Goal: Subscribe to service/newsletter

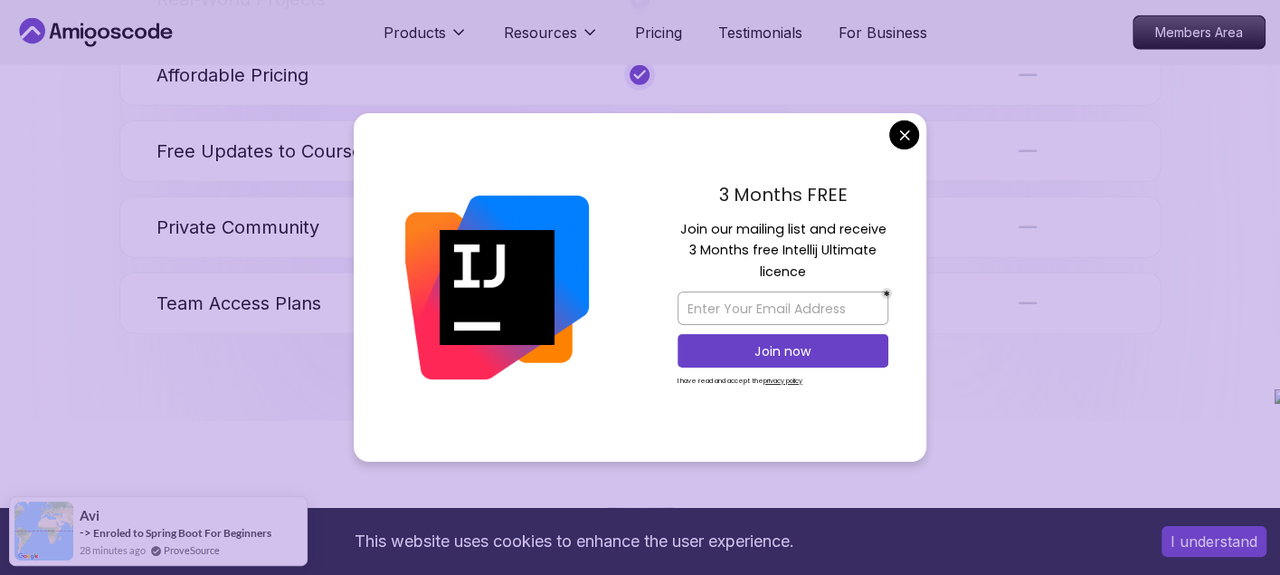
scroll to position [7226, 0]
click at [766, 301] on input "email" at bounding box center [783, 307] width 211 height 33
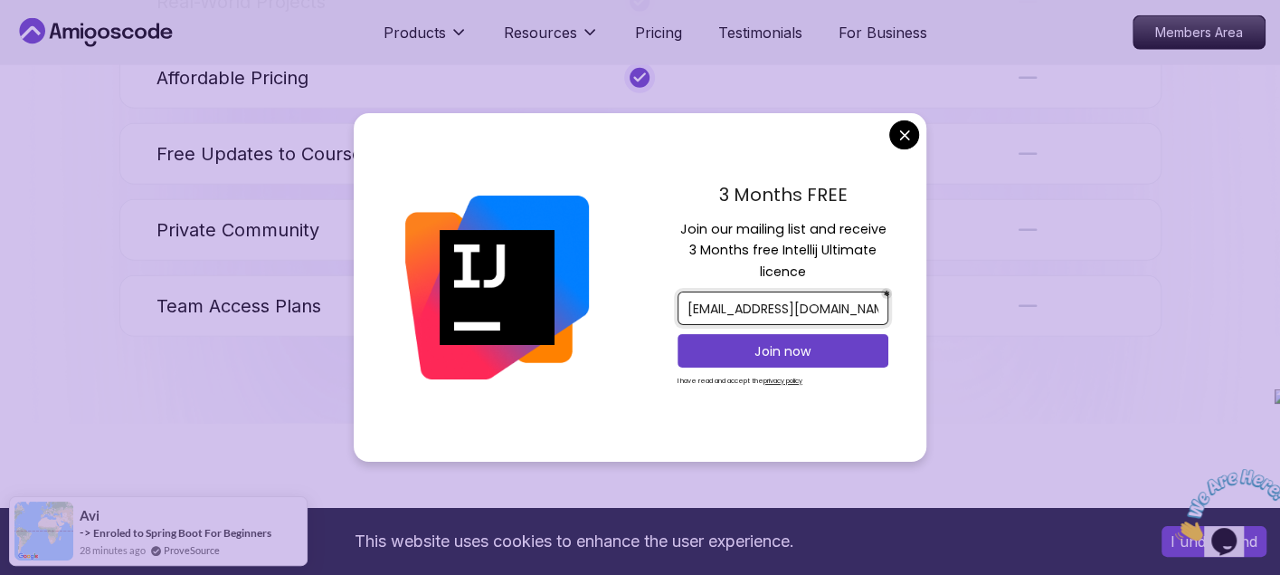
scroll to position [0, 0]
click at [774, 309] on input "[EMAIL_ADDRESS][DOMAIN_NAME]" at bounding box center [783, 307] width 211 height 33
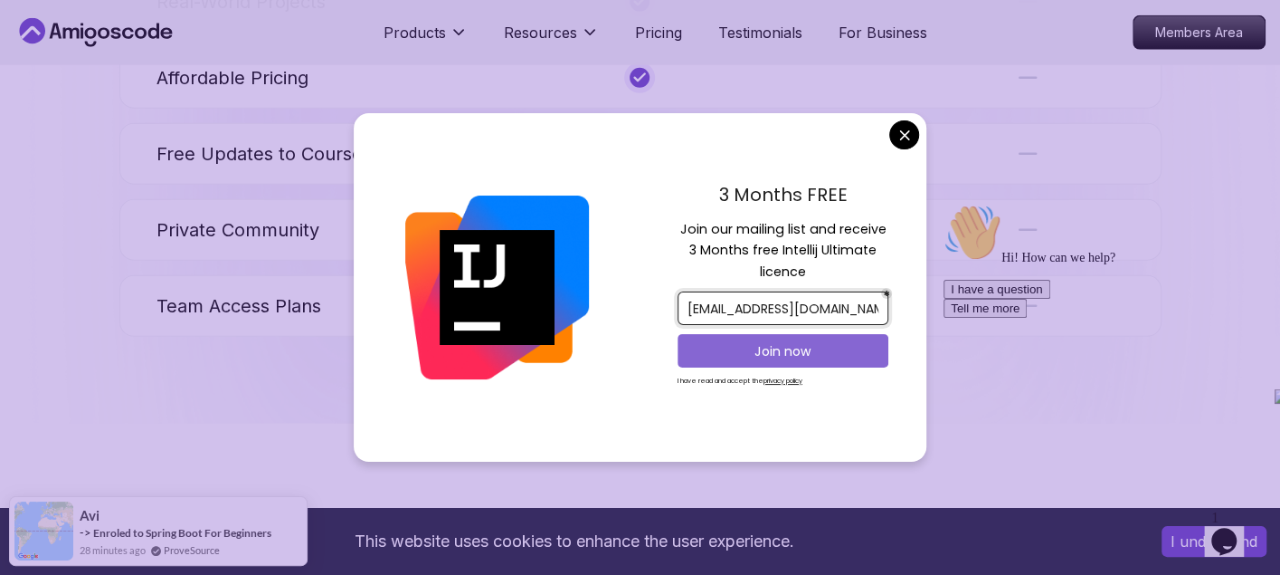
type input "[EMAIL_ADDRESS][DOMAIN_NAME]"
click at [794, 343] on p "Join now" at bounding box center [783, 351] width 171 height 18
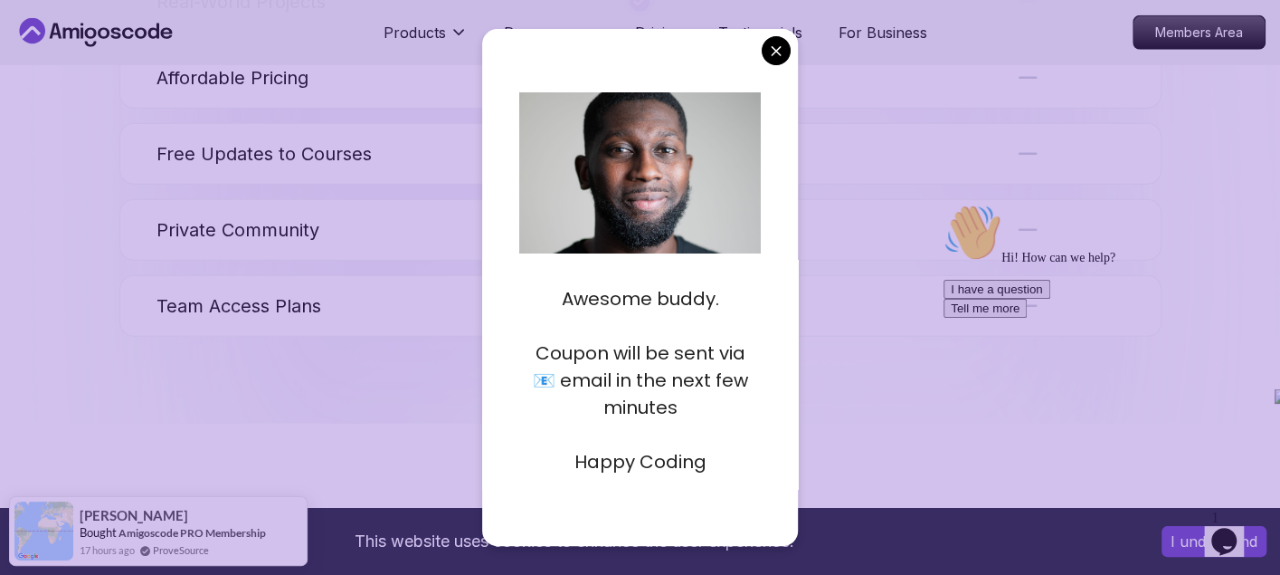
click at [557, 382] on p "Coupon will be sent via 📧 email in the next few minutes" at bounding box center [640, 379] width 242 height 81
